Goal: Check status: Check status

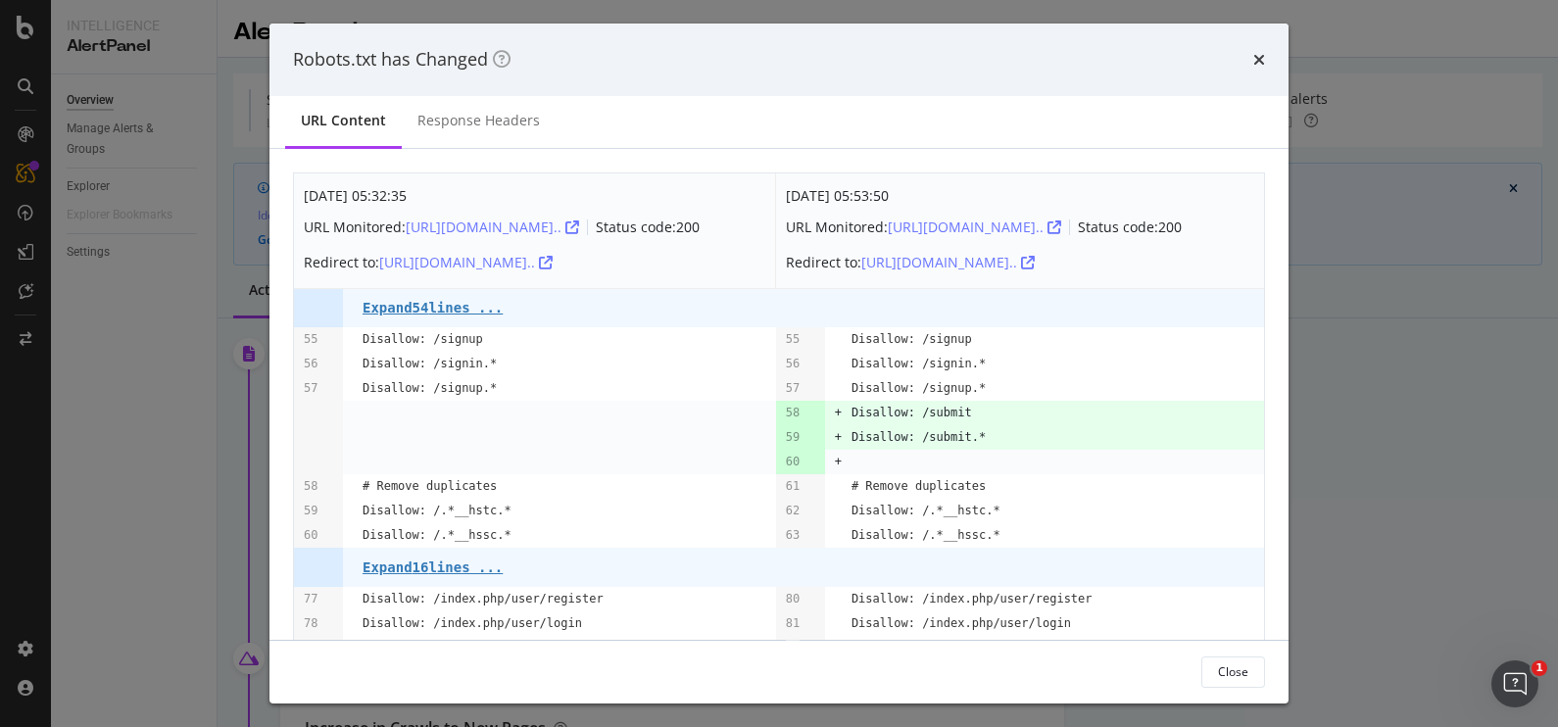
scroll to position [135, 0]
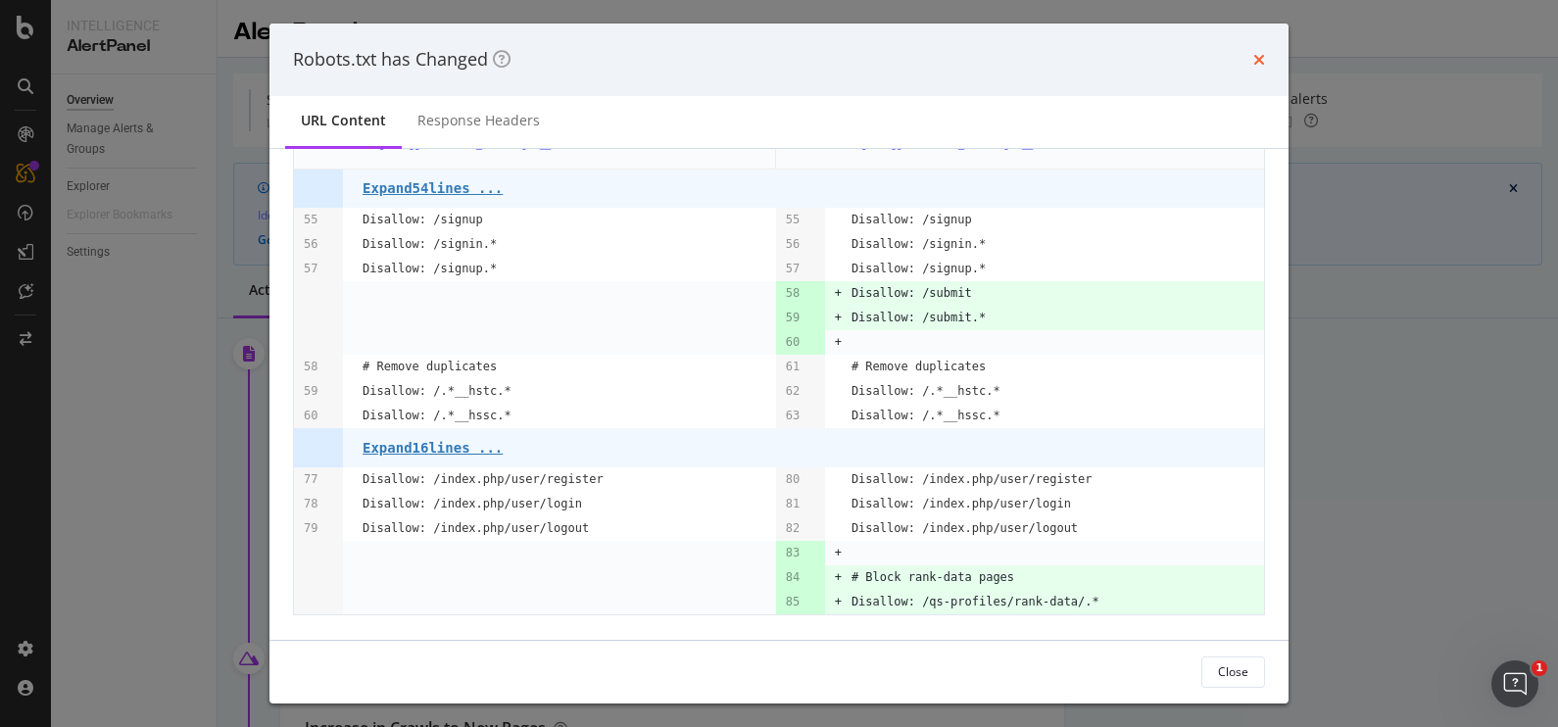
click at [1258, 59] on icon "times" at bounding box center [1259, 60] width 12 height 16
